Goal: Task Accomplishment & Management: Manage account settings

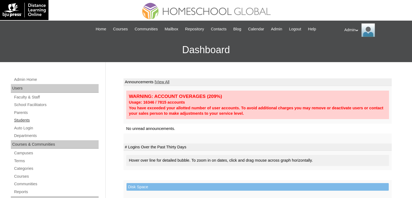
click at [25, 122] on link "Students" at bounding box center [56, 120] width 85 height 7
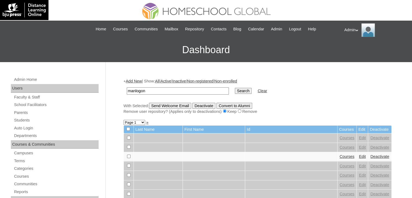
type input "Manlogon"
click at [235, 89] on input "Search" at bounding box center [243, 91] width 17 height 6
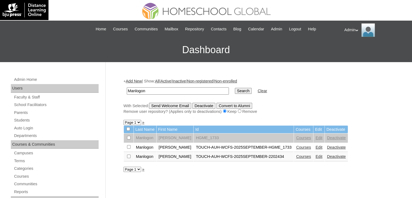
click at [297, 147] on link "Courses" at bounding box center [303, 147] width 15 height 4
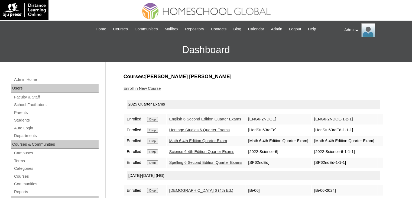
click at [156, 121] on input "Drop" at bounding box center [152, 119] width 11 height 5
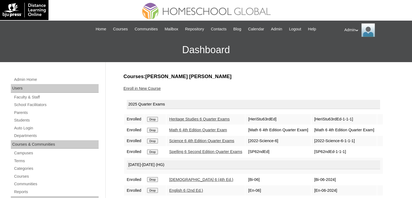
click at [156, 121] on input "Drop" at bounding box center [152, 119] width 11 height 5
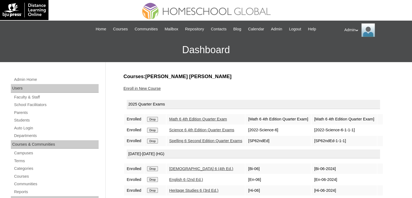
click at [156, 121] on input "Drop" at bounding box center [152, 119] width 11 height 5
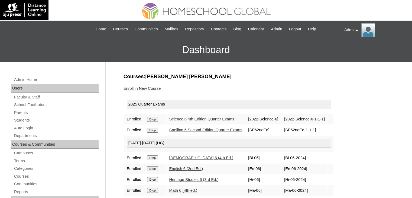
click at [156, 121] on input "Drop" at bounding box center [152, 119] width 11 height 5
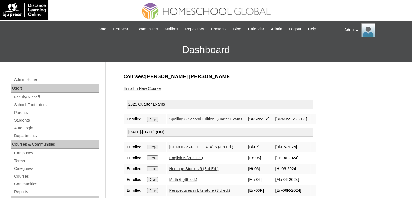
click at [156, 121] on input "Drop" at bounding box center [152, 119] width 11 height 5
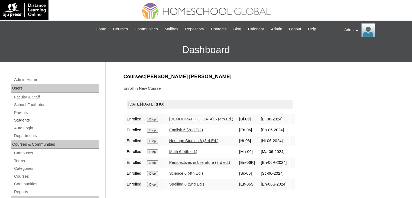
click at [24, 120] on link "Students" at bounding box center [56, 120] width 85 height 7
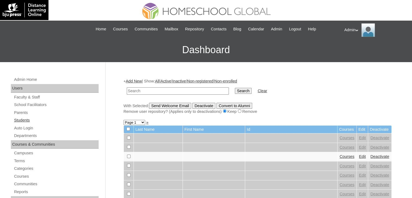
click at [26, 117] on link "Students" at bounding box center [56, 120] width 85 height 7
drag, startPoint x: 0, startPoint y: 0, endPoint x: 133, endPoint y: 91, distance: 161.1
click at [133, 91] on input "text" at bounding box center [178, 90] width 102 height 7
type input "manlogon"
click at [235, 90] on input "Search" at bounding box center [243, 91] width 17 height 6
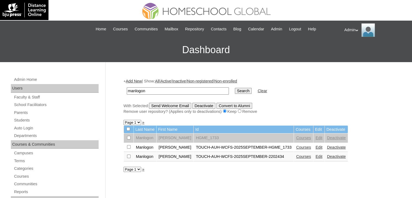
click at [296, 155] on link "Courses" at bounding box center [303, 156] width 15 height 4
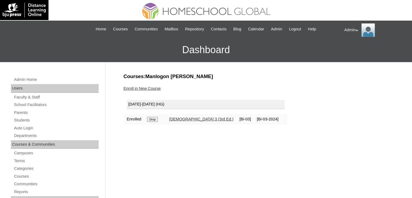
click at [146, 90] on link "Enroll in New Course" at bounding box center [142, 88] width 37 height 4
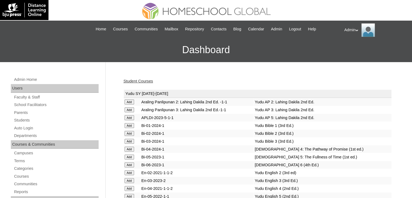
click at [188, 114] on td "APLDI-2023-5-1-1" at bounding box center [197, 118] width 113 height 8
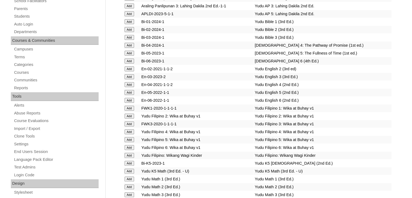
scroll to position [538, 0]
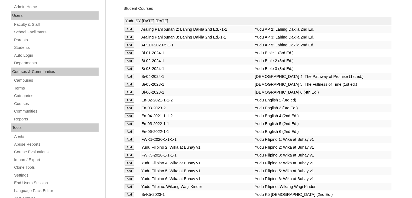
scroll to position [499, 0]
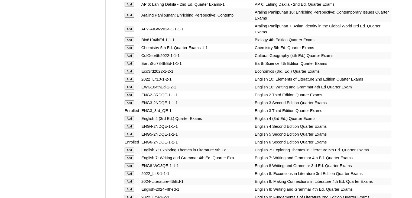
scroll to position [1518, 0]
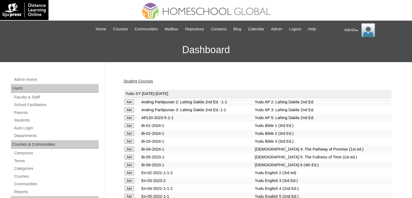
click at [196, 79] on div "Student Courses" at bounding box center [258, 81] width 268 height 6
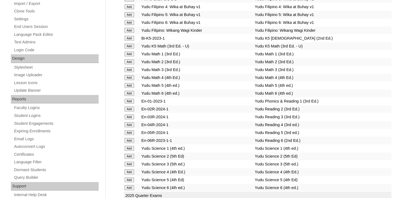
scroll to position [2080, 0]
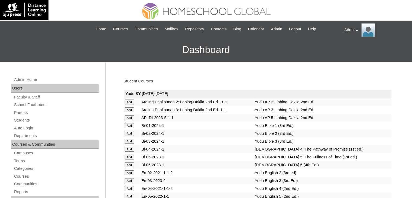
scroll to position [1042, 0]
